Goal: Find specific page/section: Find specific page/section

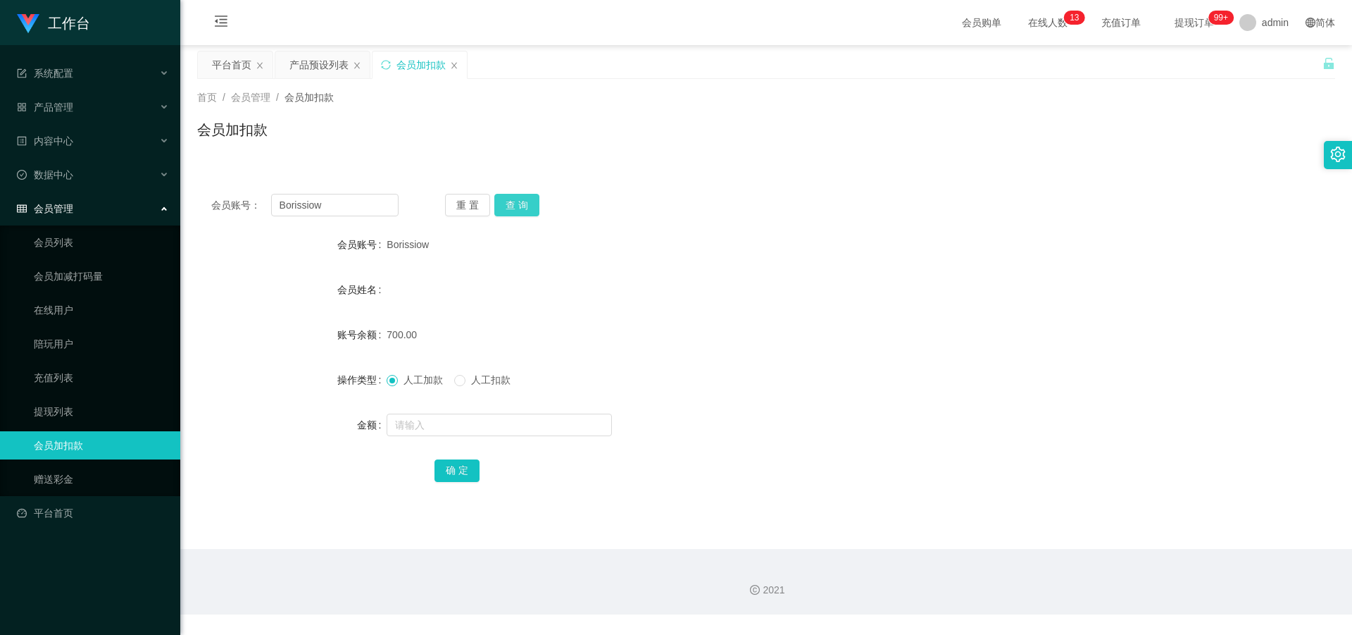
click at [525, 200] on button "查 询" at bounding box center [516, 205] width 45 height 23
click at [463, 432] on input "text" at bounding box center [499, 424] width 225 height 23
type input "2000"
click at [456, 472] on button "确 定" at bounding box center [457, 470] width 45 height 23
click at [320, 70] on div "产品预设列表" at bounding box center [318, 64] width 59 height 27
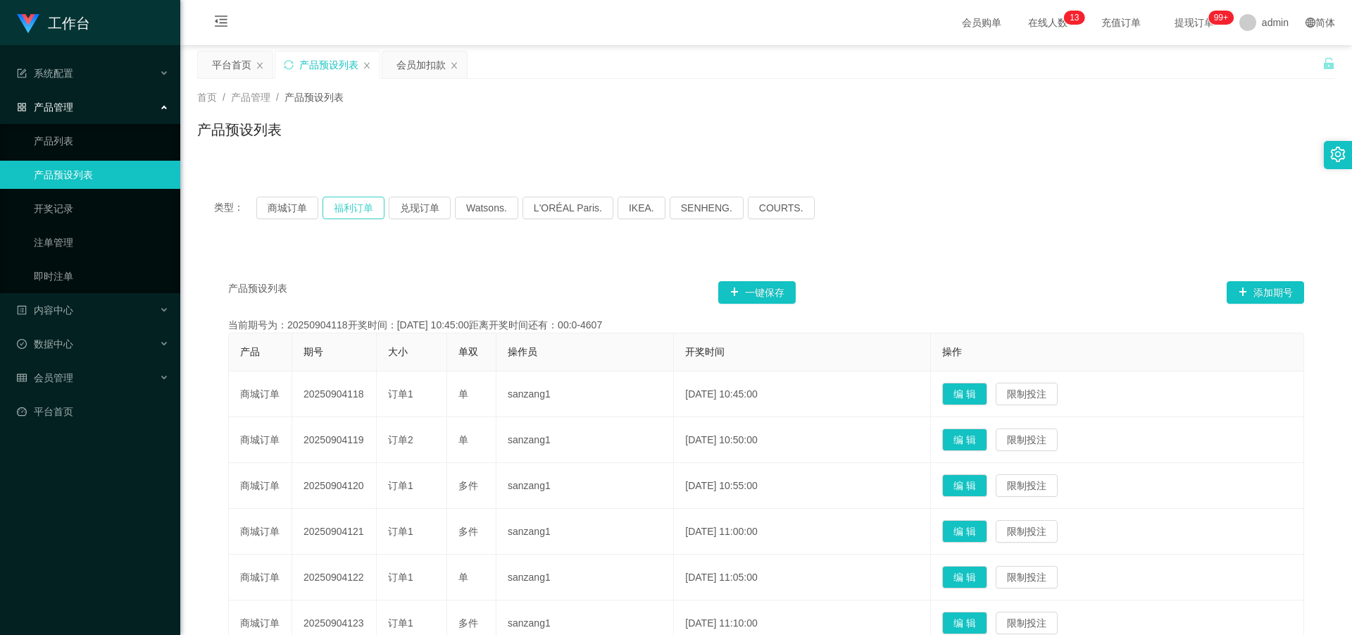
click at [352, 201] on button "福利订单" at bounding box center [354, 207] width 62 height 23
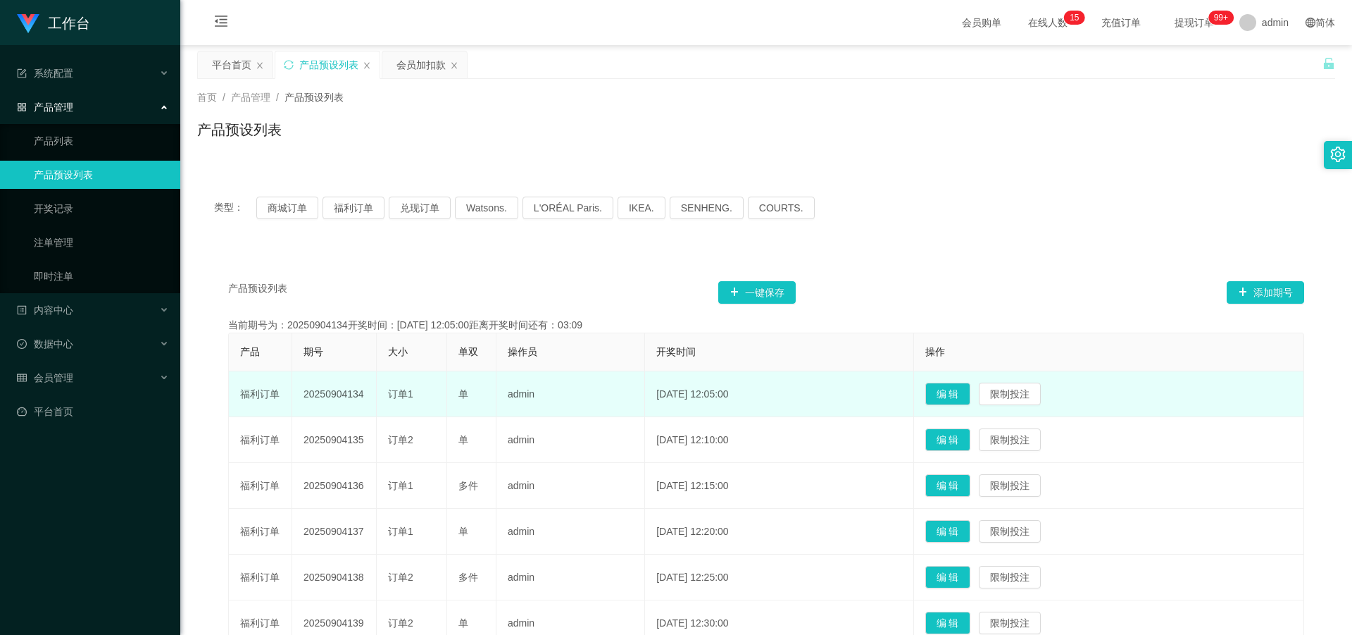
drag, startPoint x: 304, startPoint y: 397, endPoint x: 368, endPoint y: 401, distance: 63.5
click at [368, 401] on td "20250904134" at bounding box center [334, 394] width 85 height 46
copy td "20250904134"
